Goal: Information Seeking & Learning: Find specific fact

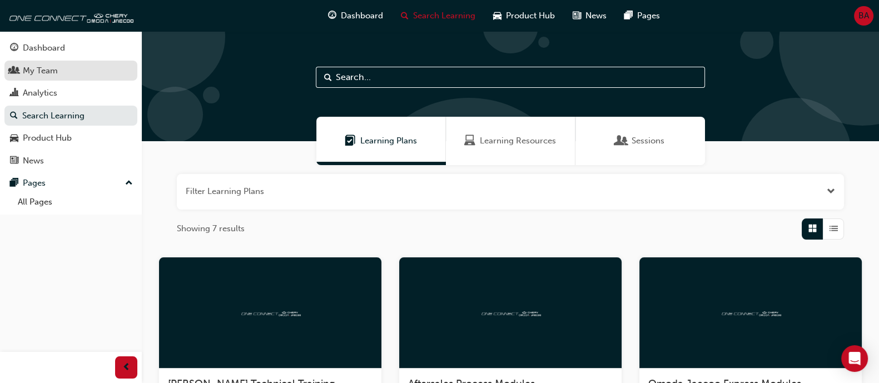
click at [87, 81] on link "My Team" at bounding box center [70, 71] width 133 height 21
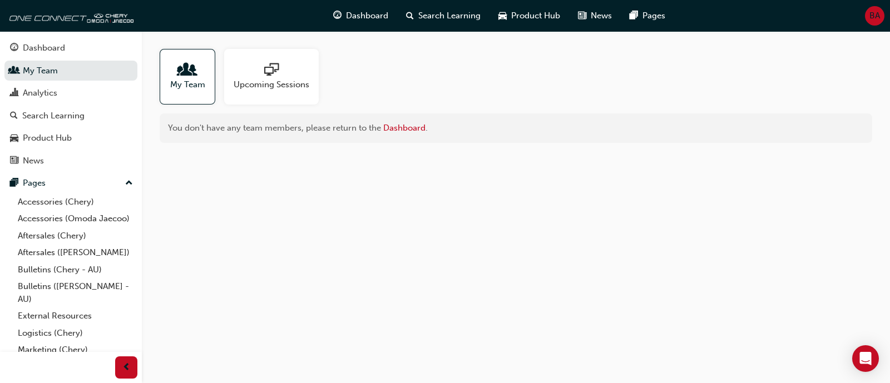
click at [291, 88] on span "Upcoming Sessions" at bounding box center [272, 84] width 76 height 13
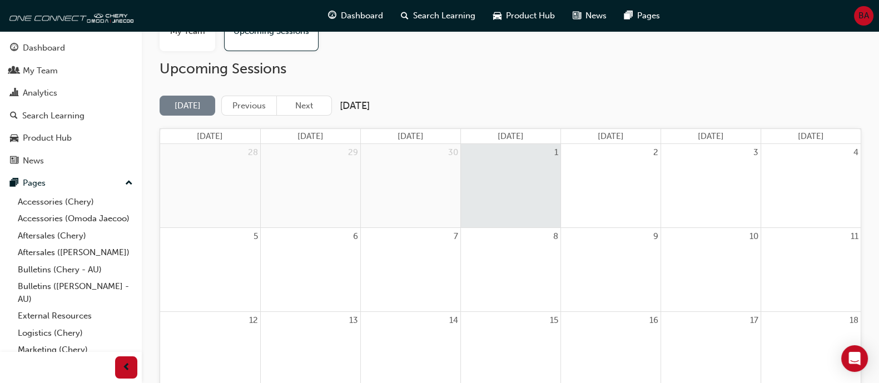
scroll to position [25, 0]
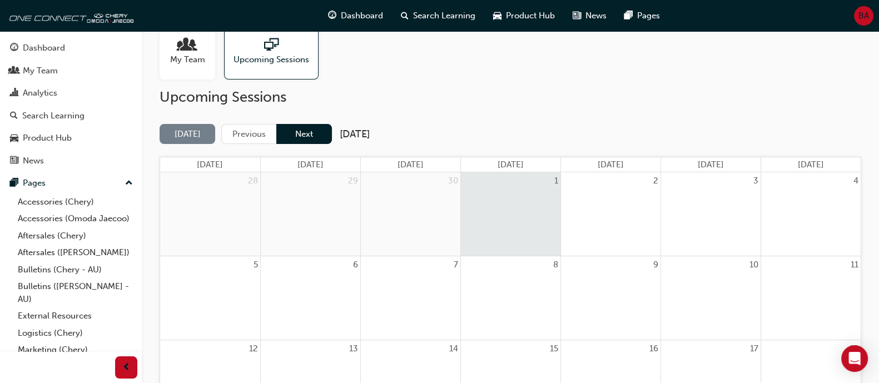
click at [286, 124] on button "Next" at bounding box center [304, 134] width 56 height 21
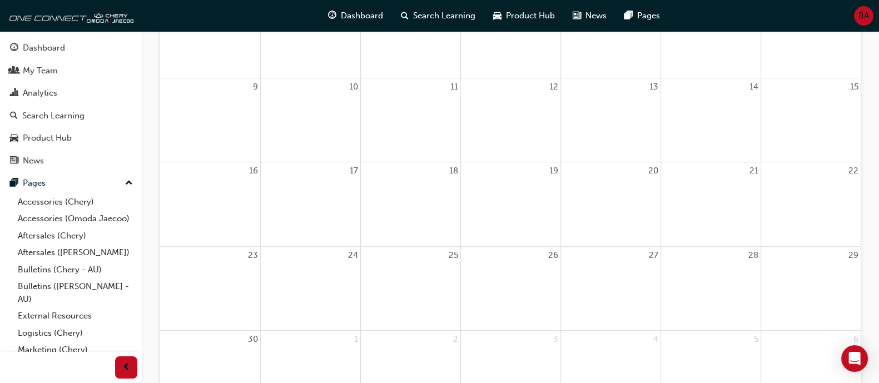
scroll to position [0, 0]
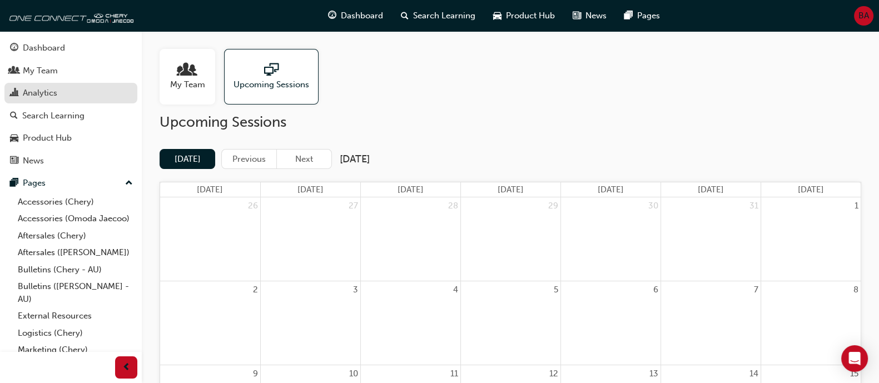
click at [74, 83] on link "Analytics" at bounding box center [70, 93] width 133 height 21
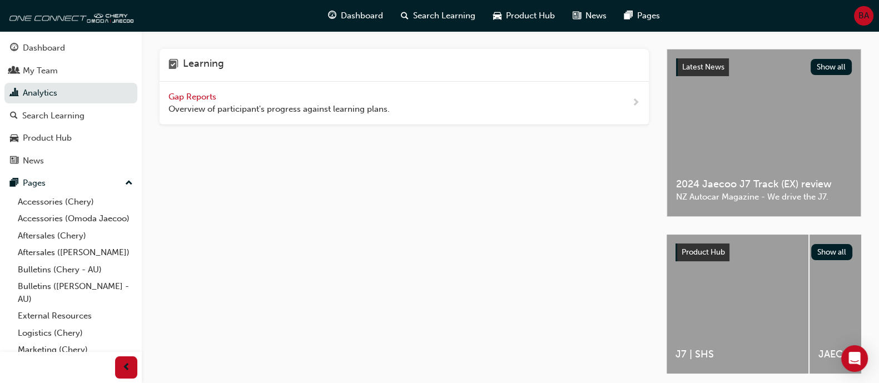
click at [194, 96] on span "Gap Reports" at bounding box center [194, 97] width 50 height 10
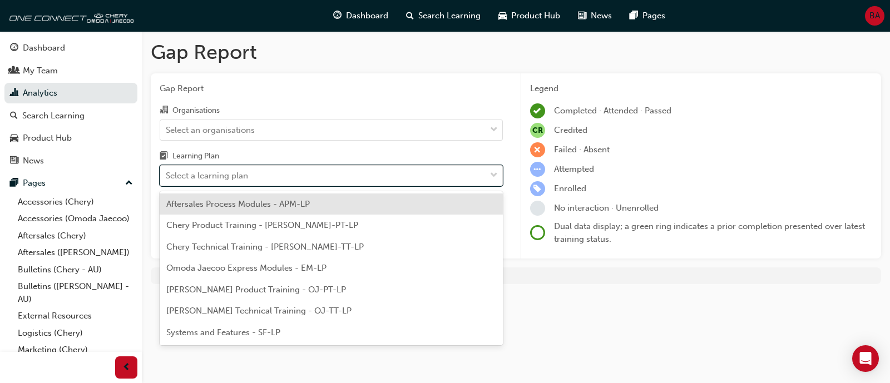
click at [263, 171] on div "Select a learning plan" at bounding box center [322, 175] width 325 height 19
click at [167, 171] on input "Learning Plan option Aftersales Process Modules - APM-LP focused, 1 of 7. 7 res…" at bounding box center [166, 175] width 1 height 9
click at [247, 107] on div "Organisations" at bounding box center [331, 111] width 343 height 16
click at [167, 125] on input "Organisations Select an organisations" at bounding box center [166, 129] width 1 height 9
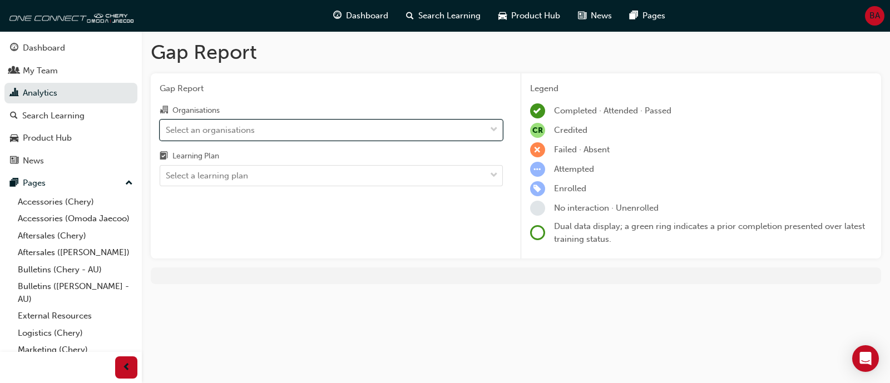
click at [254, 123] on div "Select an organisations" at bounding box center [322, 129] width 325 height 19
click at [167, 125] on input "Organisations 0 results available. Select is focused ,type to refine list, pres…" at bounding box center [166, 129] width 1 height 9
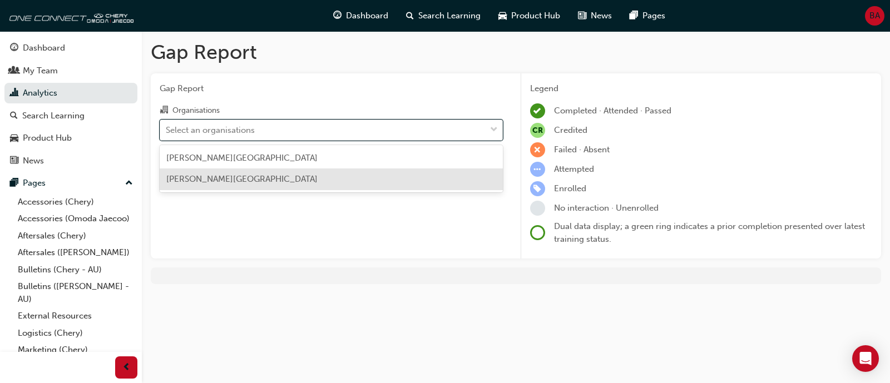
click at [266, 170] on div "Chery Hobart Omoda Jaecoo Hobart" at bounding box center [331, 168] width 343 height 47
click at [265, 172] on div "Omoda Jaecoo Hobart" at bounding box center [331, 180] width 343 height 22
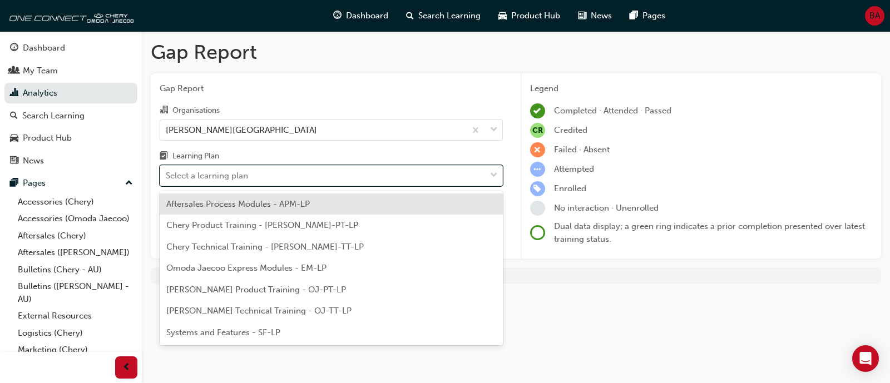
click at [266, 175] on div "Select a learning plan" at bounding box center [322, 175] width 325 height 19
click at [167, 175] on input "Learning Plan option Aftersales Process Modules - APM-LP focused, 1 of 7. 7 res…" at bounding box center [166, 175] width 1 height 9
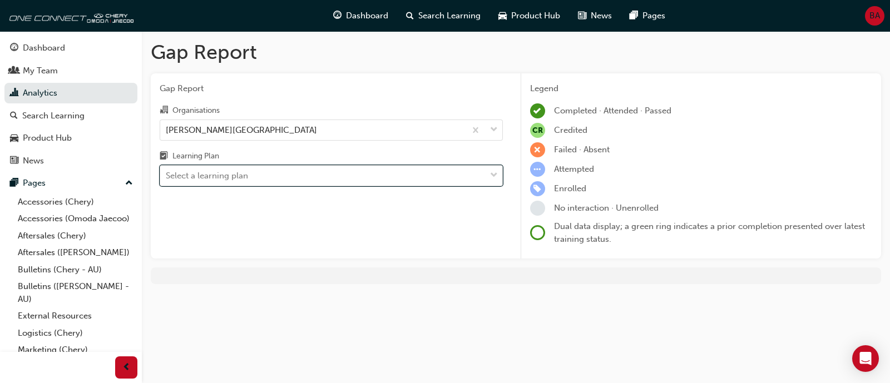
click at [281, 185] on div "Select a learning plan" at bounding box center [322, 175] width 325 height 19
click at [167, 180] on input "Learning Plan 0 results available. Select is focused ,type to refine list, pres…" at bounding box center [166, 175] width 1 height 9
click at [281, 185] on div "Select a learning plan" at bounding box center [322, 175] width 325 height 19
click at [167, 180] on input "Learning Plan 0 results available. Select is focused ,type to refine list, pres…" at bounding box center [166, 175] width 1 height 9
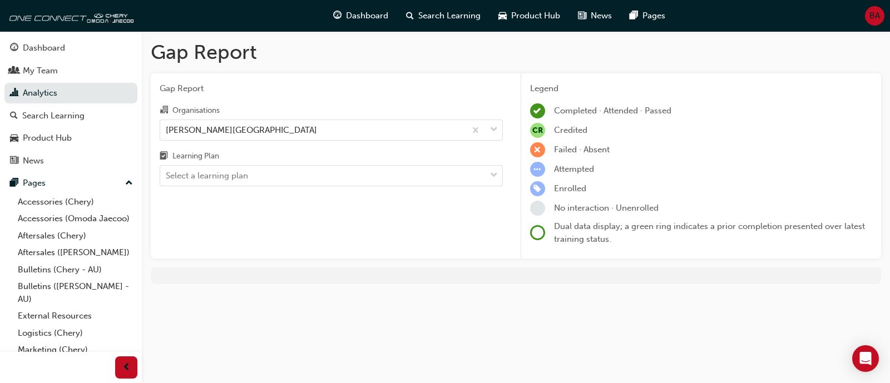
drag, startPoint x: 253, startPoint y: 347, endPoint x: 283, endPoint y: 246, distance: 105.6
click at [254, 344] on div "Gap Report Gap Report Organisations Omoda Jaecoo Hobart Learning Plan Select a …" at bounding box center [445, 191] width 890 height 383
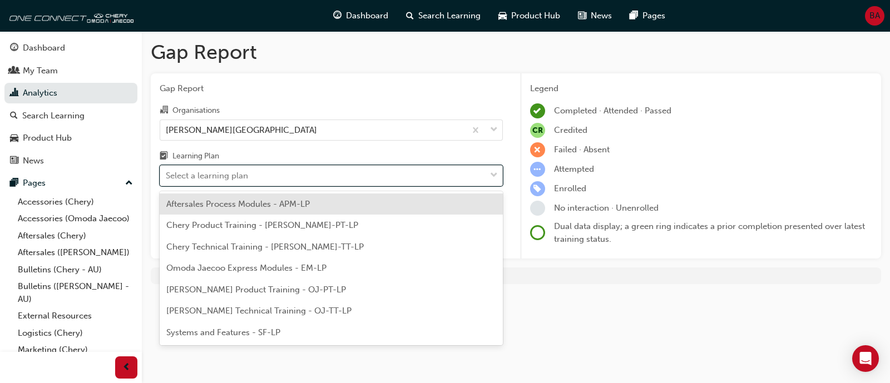
drag, startPoint x: 297, startPoint y: 178, endPoint x: 286, endPoint y: 242, distance: 64.8
click at [297, 179] on div "Select a learning plan" at bounding box center [322, 175] width 325 height 19
click at [167, 179] on input "Learning Plan option Aftersales Process Modules - APM-LP focused, 1 of 7. 7 res…" at bounding box center [166, 175] width 1 height 9
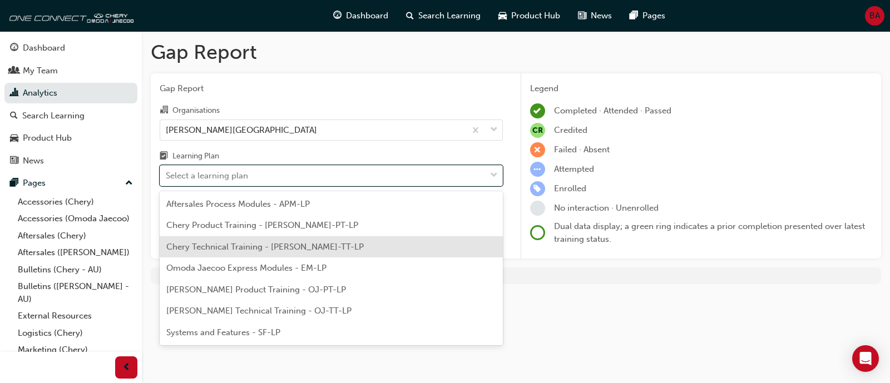
click at [286, 244] on span "Chery Technical Training - CHAU-TT-LP" at bounding box center [264, 247] width 197 height 10
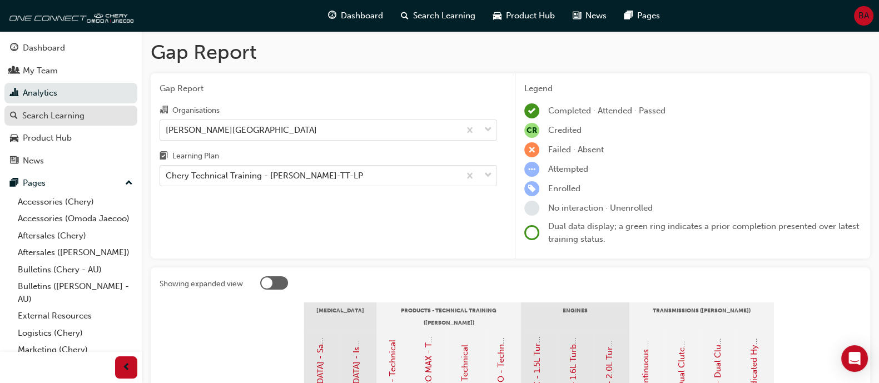
click at [79, 113] on div "Search Learning" at bounding box center [53, 116] width 62 height 13
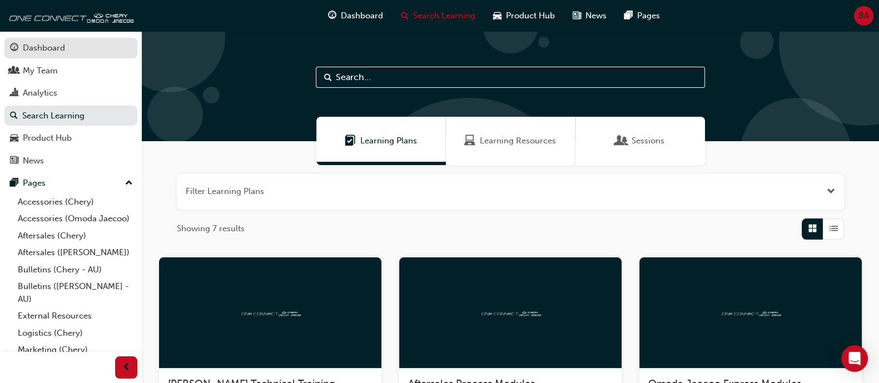
click at [70, 51] on div "Dashboard" at bounding box center [71, 48] width 122 height 14
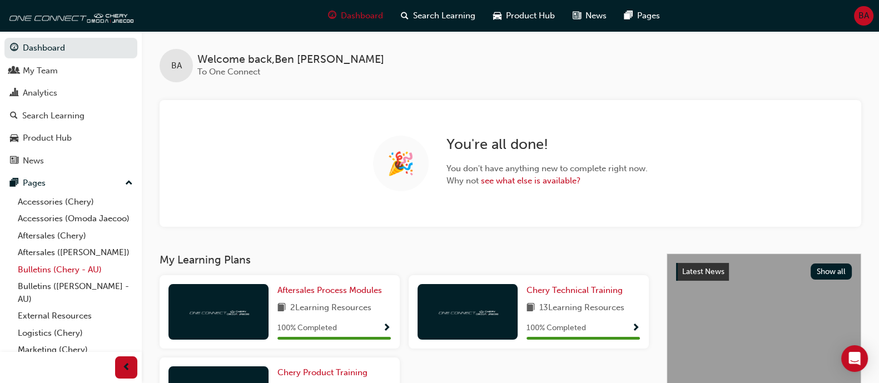
click at [56, 279] on link "Bulletins (Chery - AU)" at bounding box center [75, 269] width 124 height 17
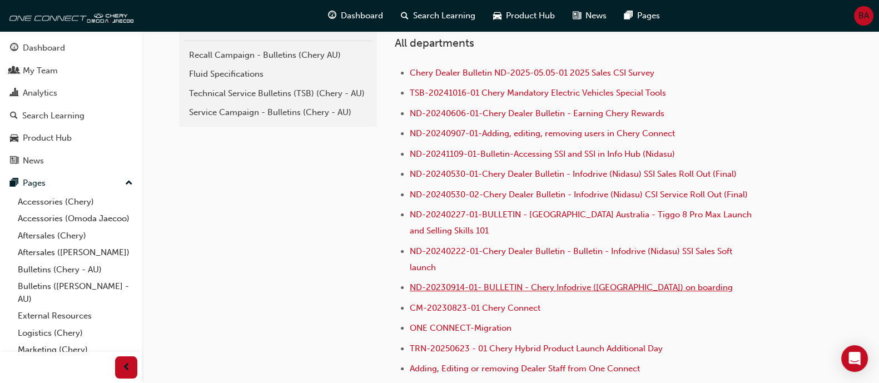
scroll to position [278, 0]
click at [317, 87] on div "Technical Service Bulletins (TSB) (Chery - AU)" at bounding box center [278, 93] width 178 height 13
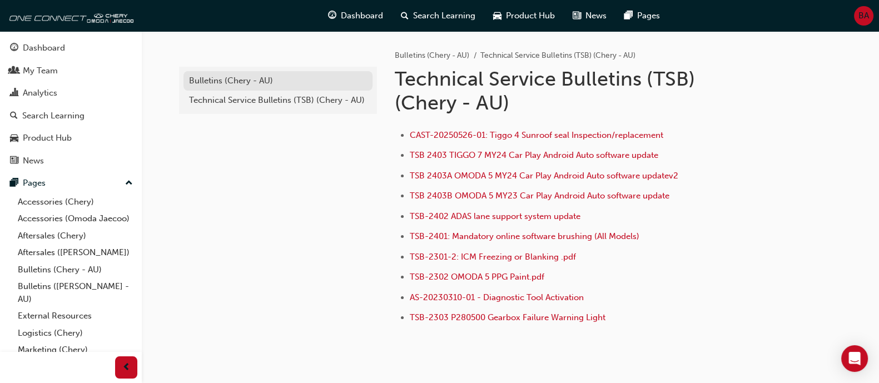
click at [284, 86] on div "Bulletins (Chery - AU)" at bounding box center [278, 81] width 178 height 13
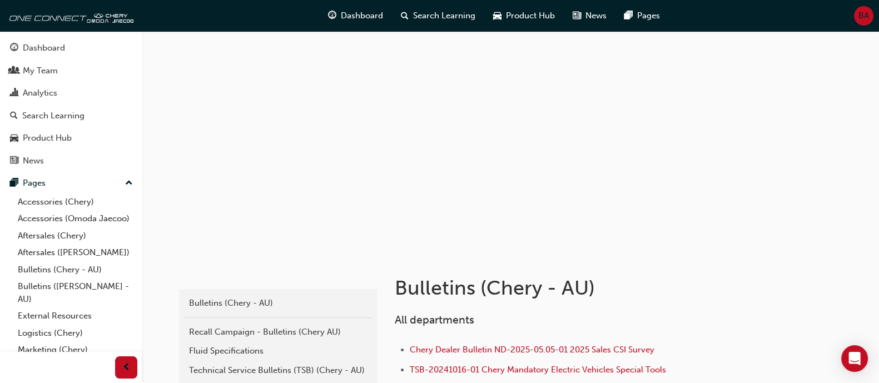
scroll to position [69, 0]
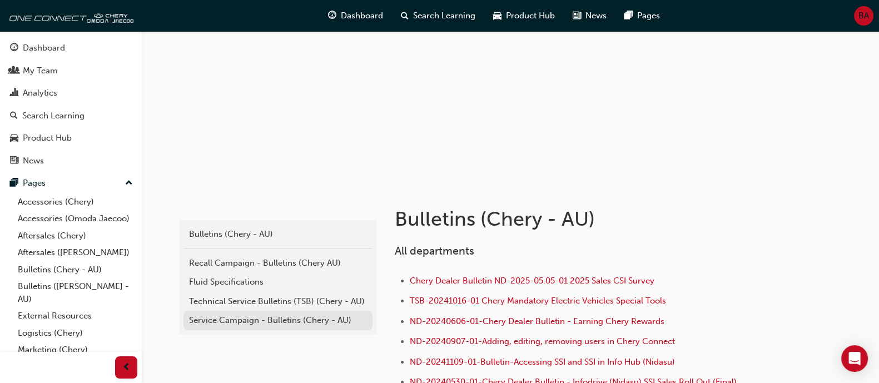
click at [281, 327] on link "Service Campaign - Bulletins (Chery - AU)" at bounding box center [278, 320] width 189 height 19
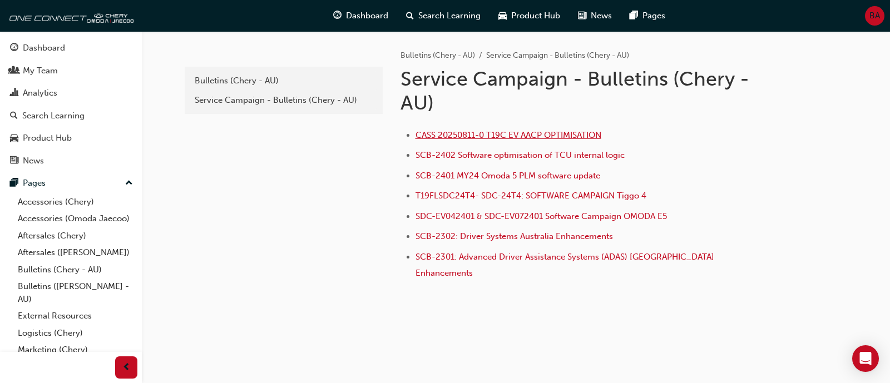
click at [529, 132] on span "CASS 20250811-0 T19C EV AACP OPTIMISATION" at bounding box center [509, 135] width 186 height 10
click at [243, 80] on div "Bulletins (Chery - AU)" at bounding box center [284, 81] width 178 height 13
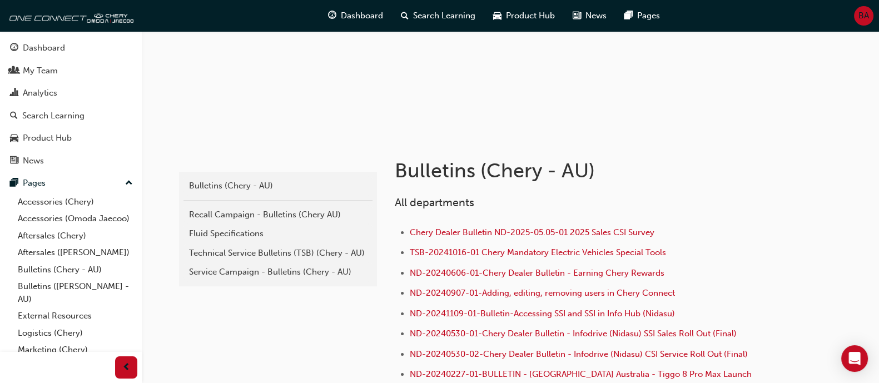
scroll to position [139, 0]
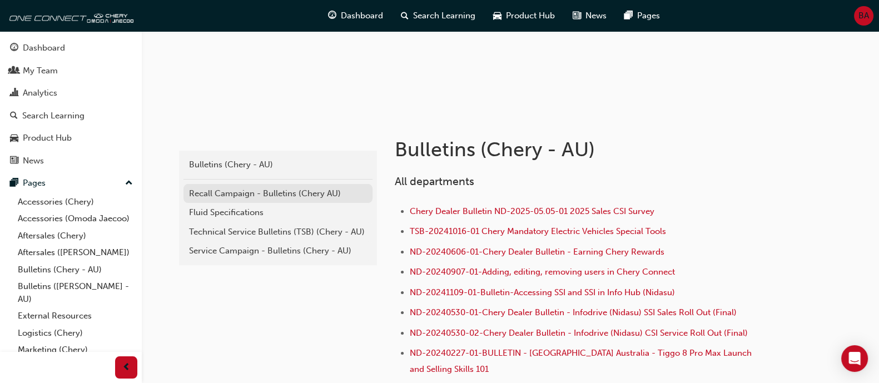
click at [302, 189] on div "Recall Campaign - Bulletins (Chery AU)" at bounding box center [278, 193] width 178 height 13
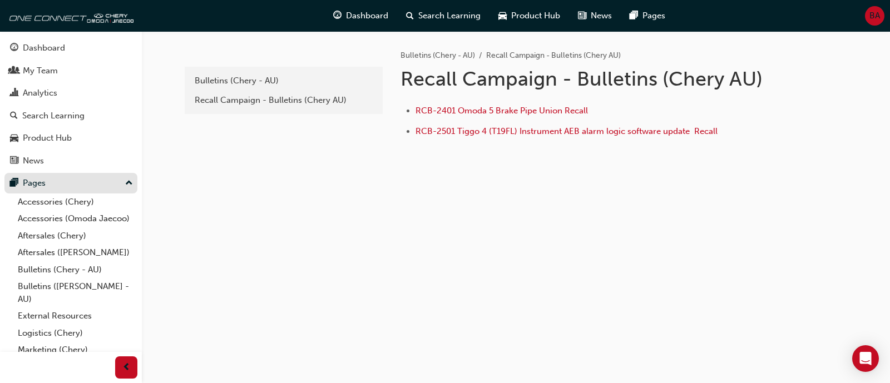
click at [103, 185] on div "Pages" at bounding box center [71, 183] width 122 height 14
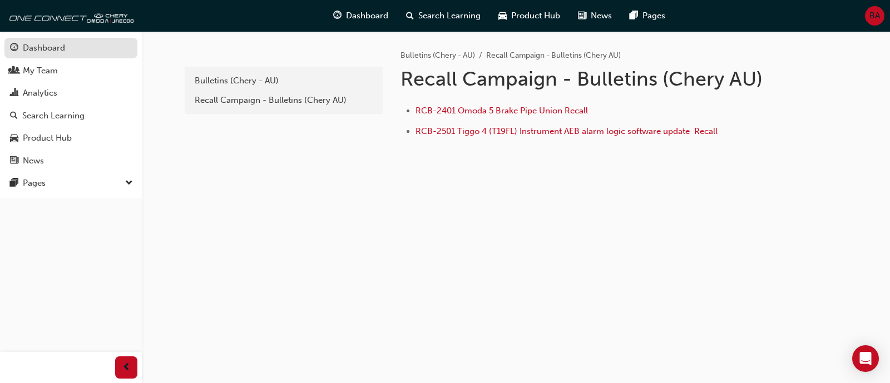
click at [81, 45] on div "Dashboard" at bounding box center [71, 48] width 122 height 14
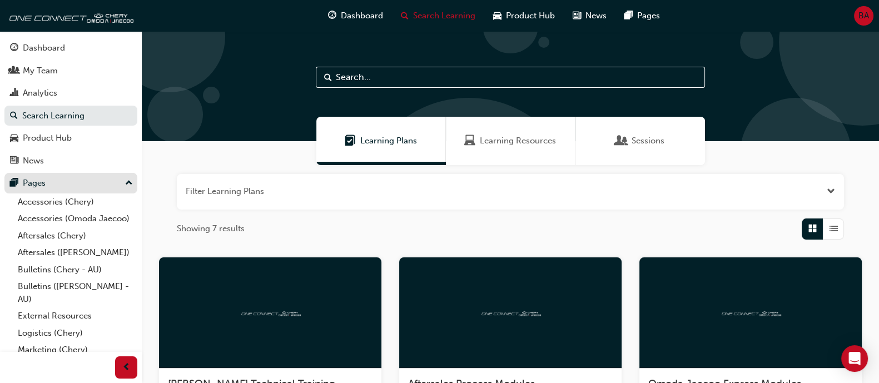
click at [79, 185] on div "Pages" at bounding box center [71, 183] width 122 height 14
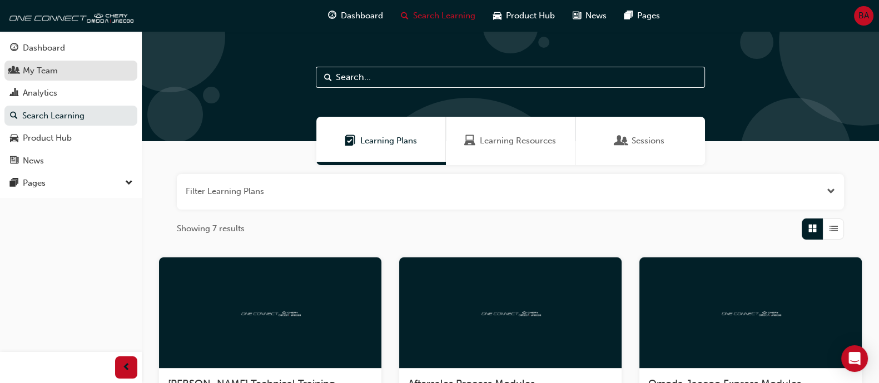
click at [70, 75] on div "My Team" at bounding box center [71, 71] width 122 height 14
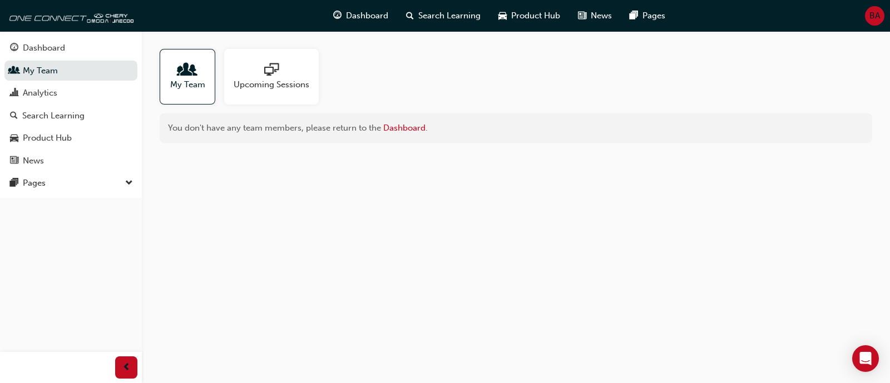
click at [67, 37] on button "Dashboard My Team Analytics Search Learning Product Hub News Pages" at bounding box center [70, 104] width 133 height 137
click at [65, 40] on link "Dashboard" at bounding box center [70, 48] width 133 height 21
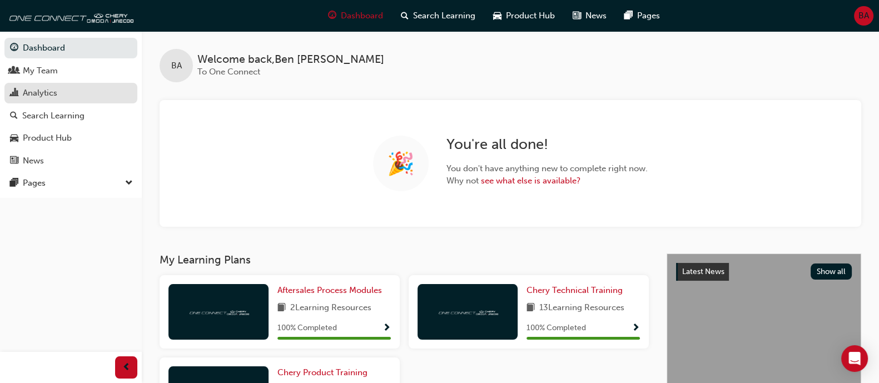
click at [65, 87] on div "Analytics" at bounding box center [71, 93] width 122 height 14
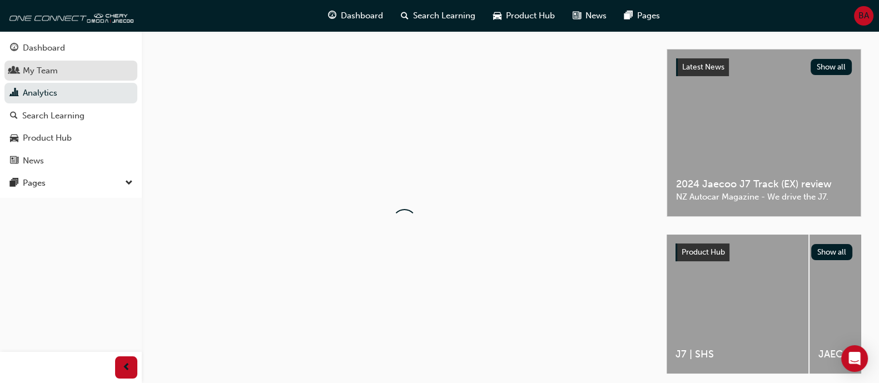
click at [66, 73] on div "My Team" at bounding box center [71, 71] width 122 height 14
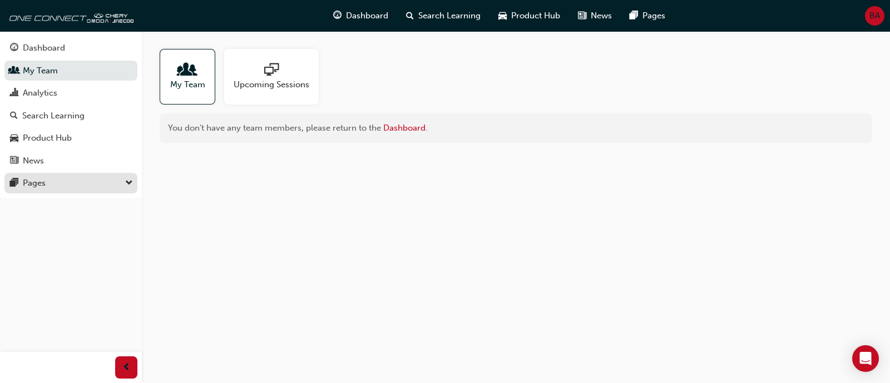
click at [69, 175] on button "Pages" at bounding box center [70, 183] width 133 height 21
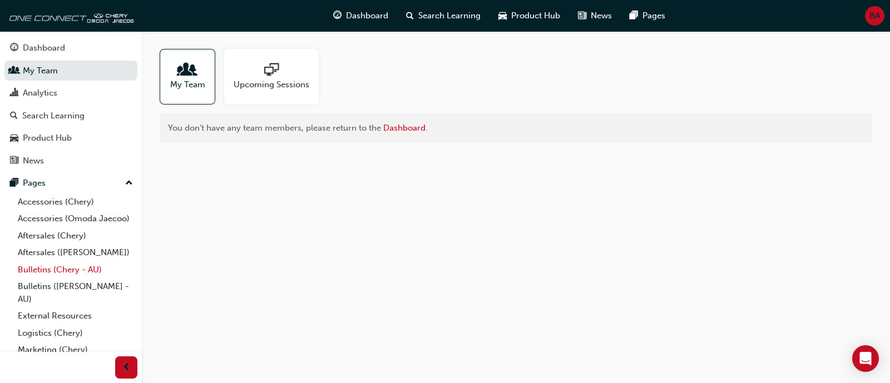
click at [69, 279] on link "Bulletins (Chery - AU)" at bounding box center [75, 269] width 124 height 17
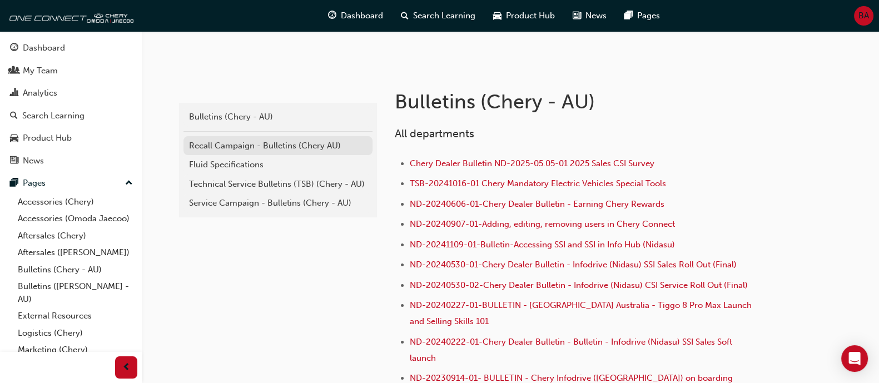
scroll to position [139, 0]
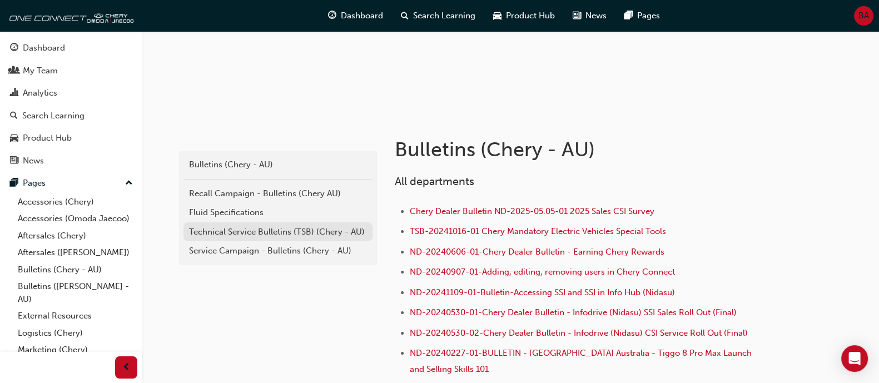
click at [290, 235] on div "Technical Service Bulletins (TSB) (Chery - AU)" at bounding box center [278, 232] width 178 height 13
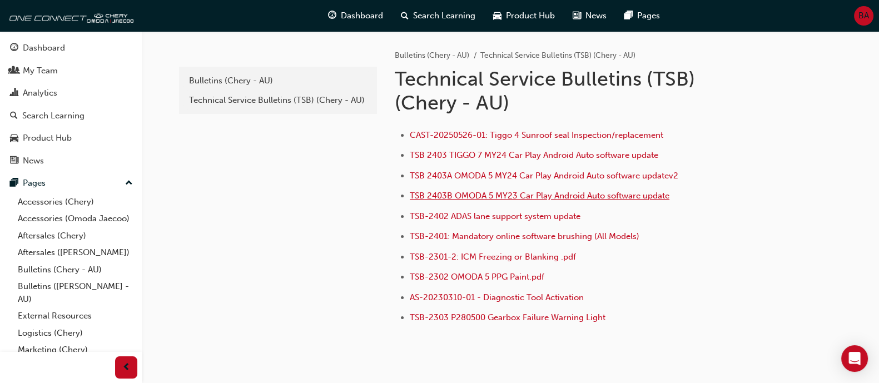
click at [565, 197] on span "TSB 2403B OMODA 5 MY23 Car Play Android Auto software update" at bounding box center [540, 196] width 260 height 10
